Goal: Find specific page/section: Find specific page/section

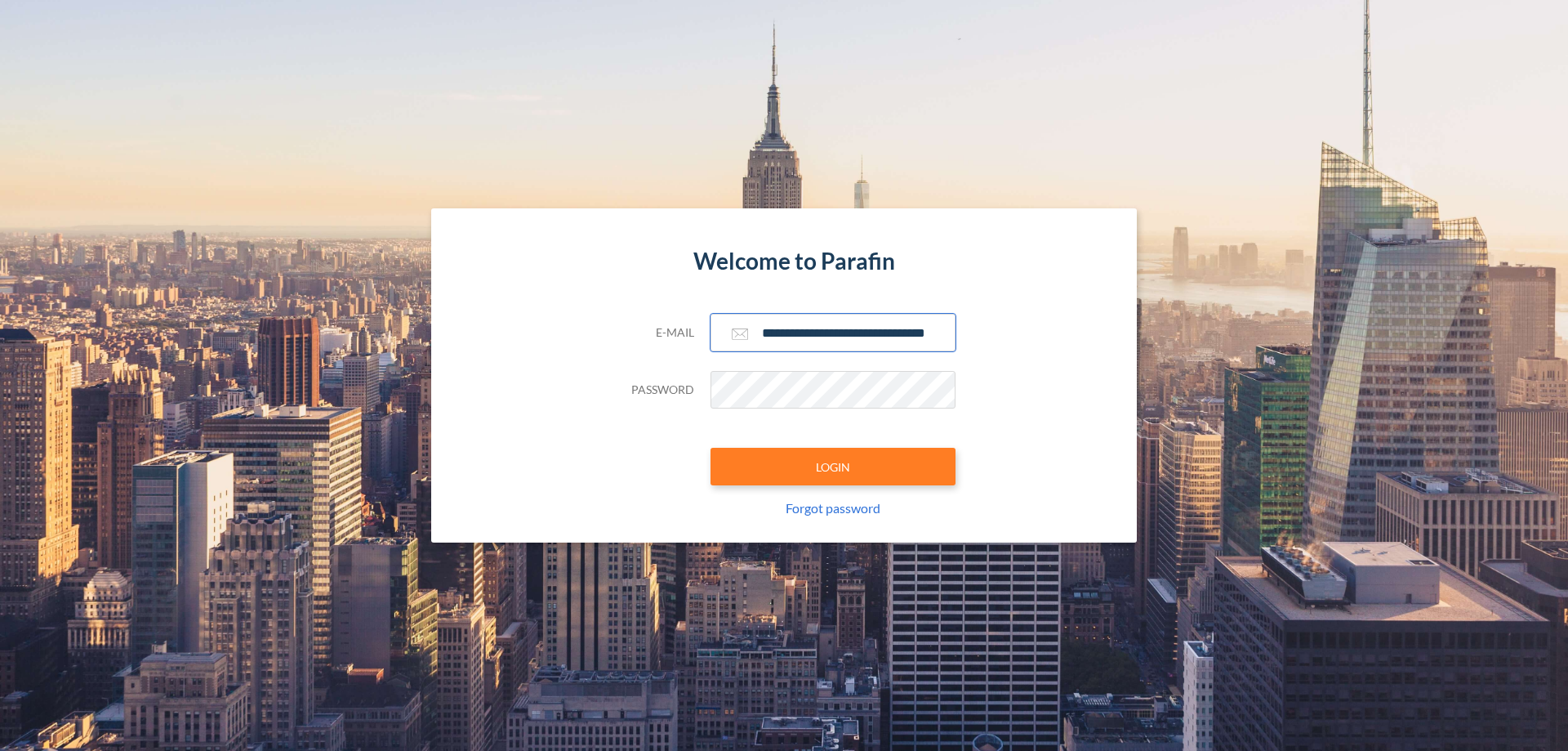
type input "**********"
click at [833, 466] on button "LOGIN" at bounding box center [833, 466] width 245 height 38
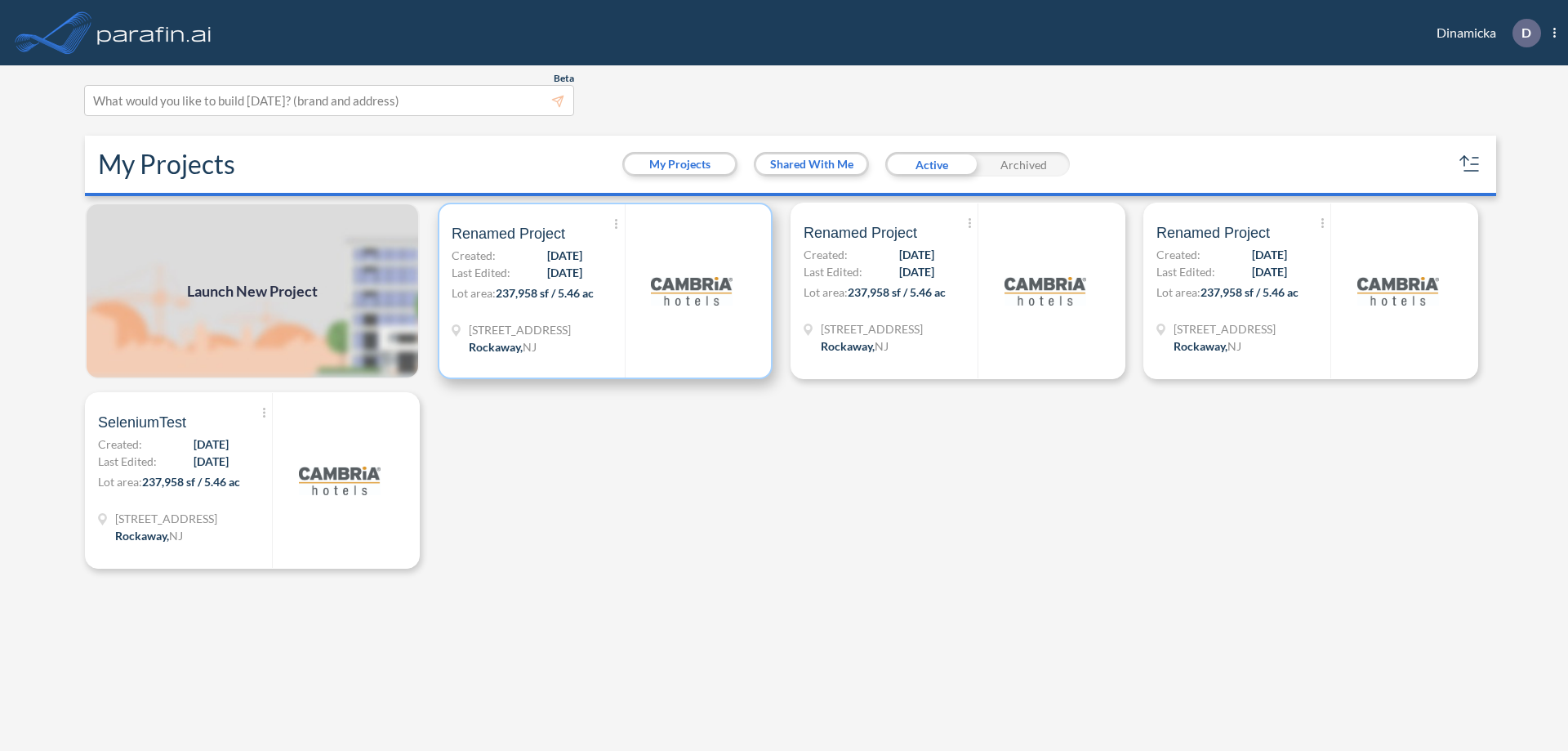
scroll to position [4, 0]
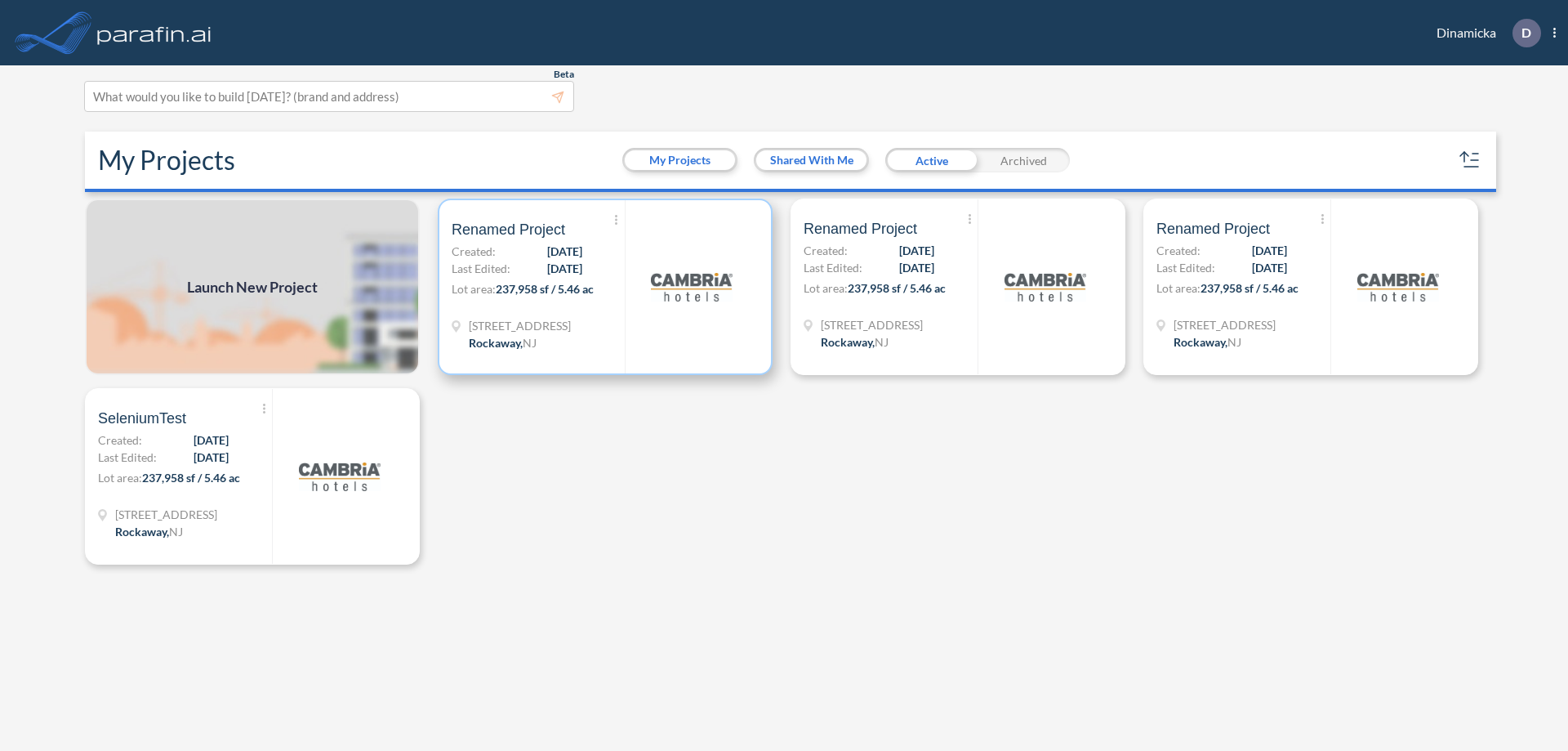
click at [606, 287] on p "Lot area: 237,958 sf / 5.46 ac" at bounding box center [538, 292] width 174 height 23
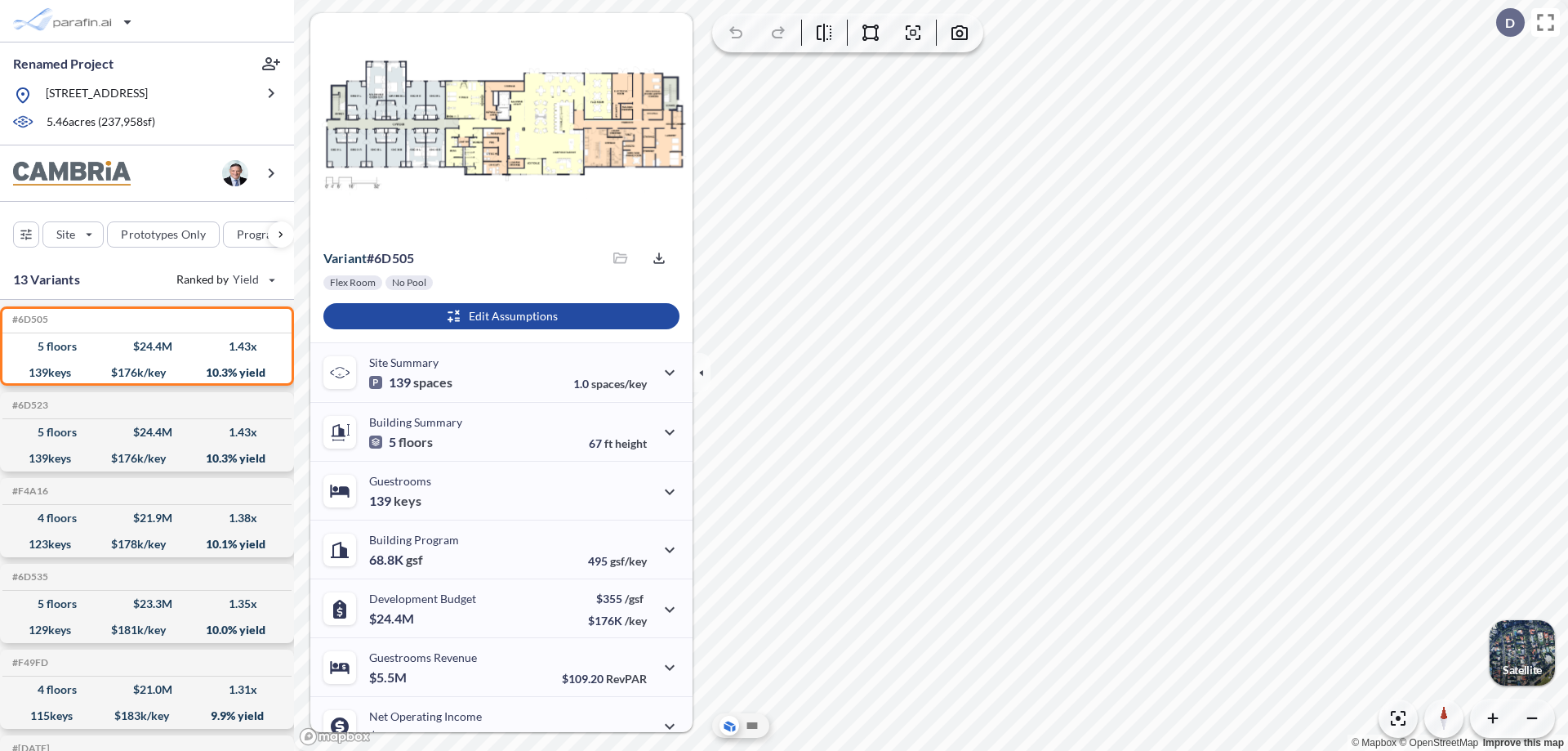
scroll to position [83, 0]
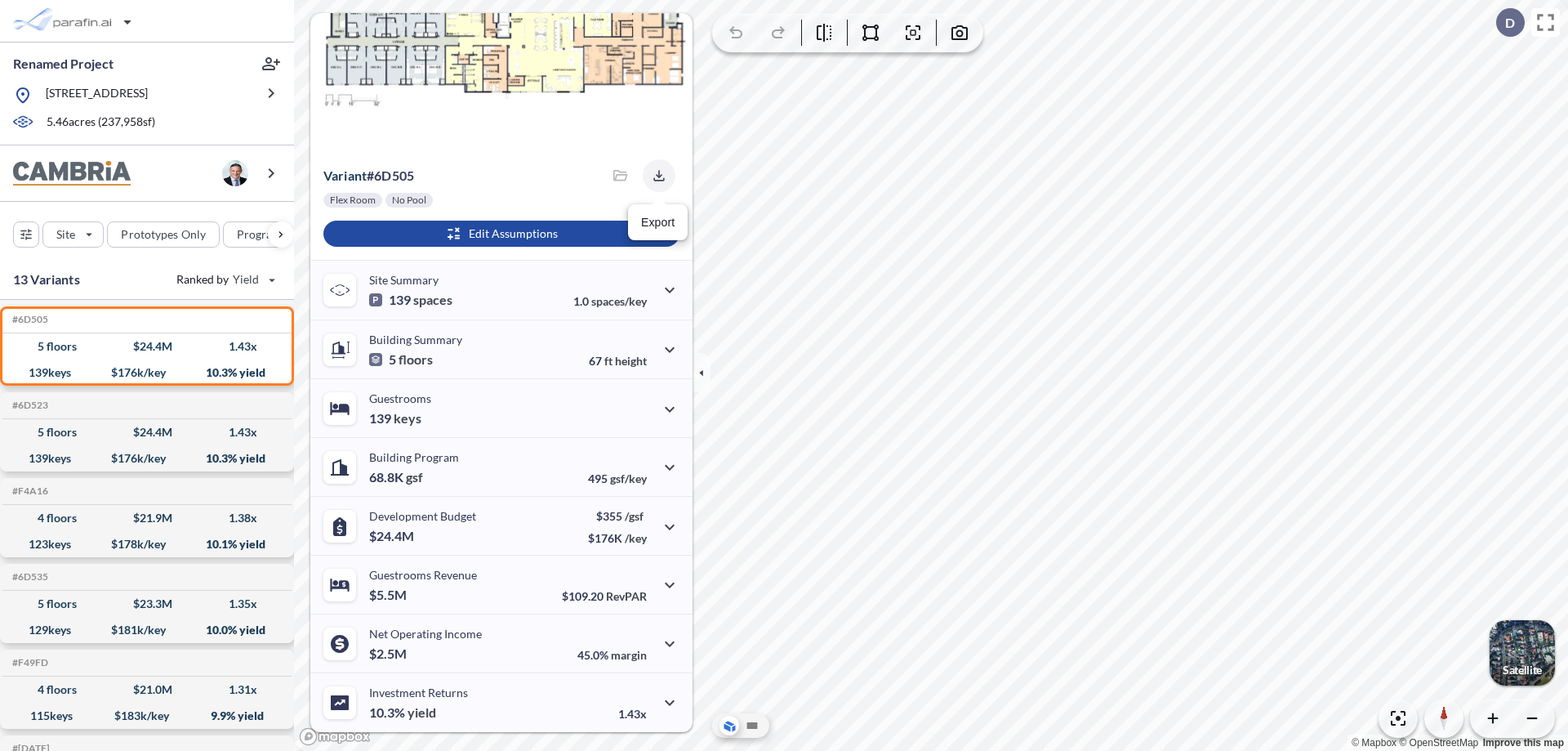
click at [654, 176] on icon "button" at bounding box center [658, 175] width 11 height 11
